Goal: Transaction & Acquisition: Download file/media

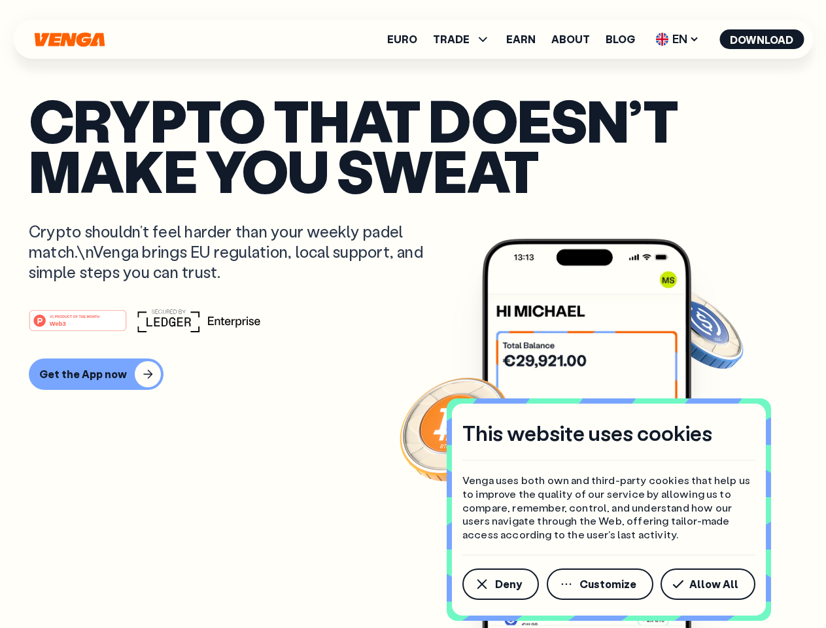
click at [413, 314] on div "#1 PRODUCT OF THE MONTH Web3" at bounding box center [413, 321] width 768 height 24
click at [499, 584] on span "Deny" at bounding box center [508, 584] width 27 height 10
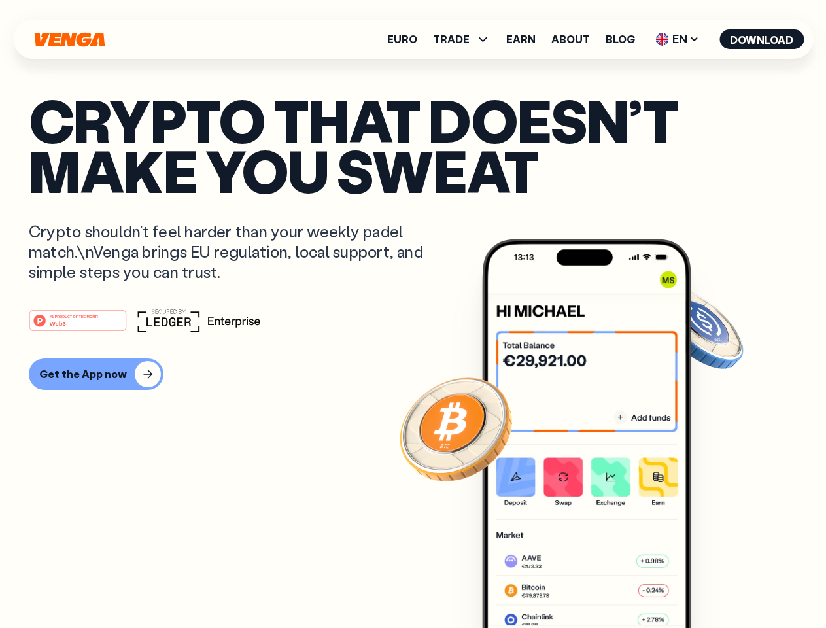
click at [601, 584] on img at bounding box center [586, 458] width 209 height 438
click at [710, 584] on article "Crypto that doesn’t make you sweat Crypto shouldn’t feel harder than your weekl…" at bounding box center [413, 340] width 768 height 490
click at [465, 39] on span "TRADE" at bounding box center [451, 39] width 37 height 10
click at [677, 39] on span "EN" at bounding box center [676, 39] width 53 height 21
click at [762, 39] on button "Download" at bounding box center [761, 39] width 84 height 20
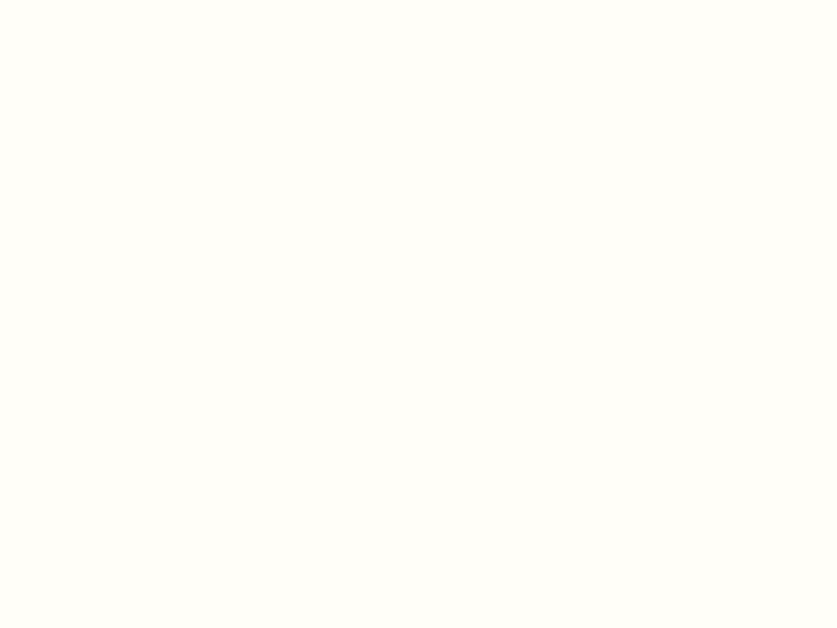
click at [94, 0] on html "This website uses cookies Venga uses both own and third-party cookies that help…" at bounding box center [418, 0] width 837 height 0
click at [80, 0] on html "This website uses cookies Venga uses both own and third-party cookies that help…" at bounding box center [418, 0] width 837 height 0
